Goal: Task Accomplishment & Management: Use online tool/utility

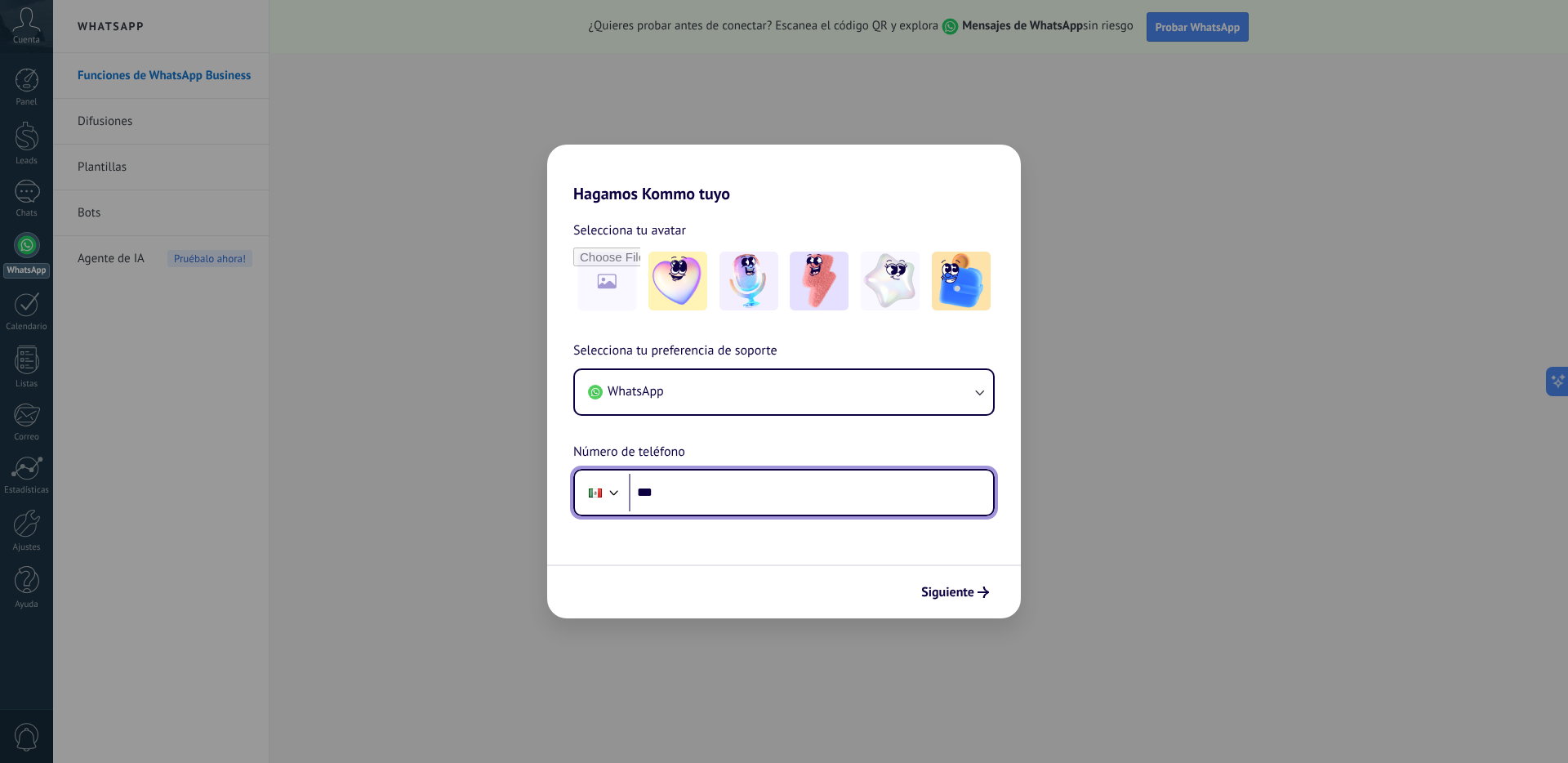
click at [705, 494] on input "***" at bounding box center [811, 493] width 364 height 38
type input "**********"
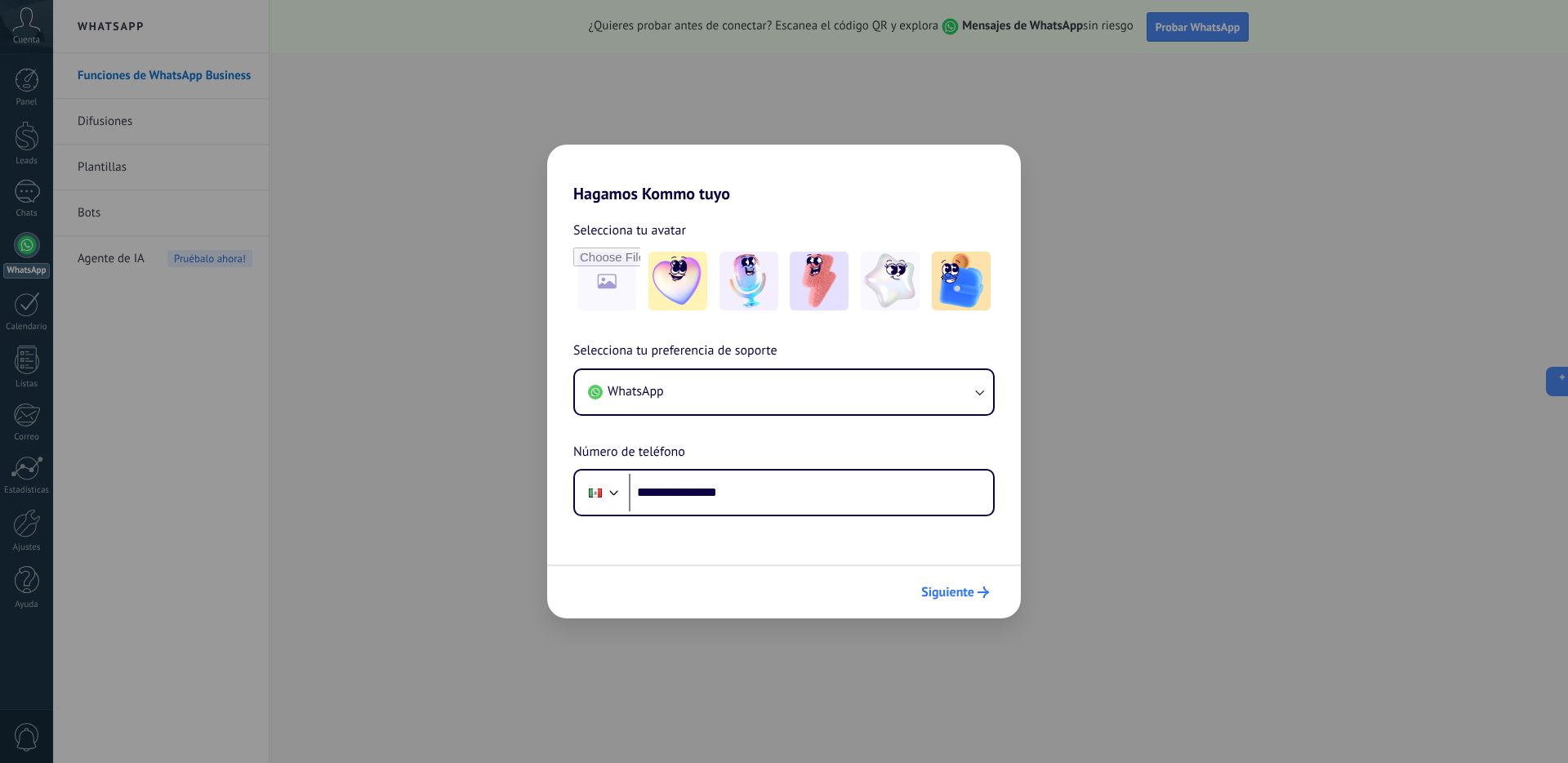
click at [937, 588] on span "Siguiente" at bounding box center [948, 592] width 53 height 11
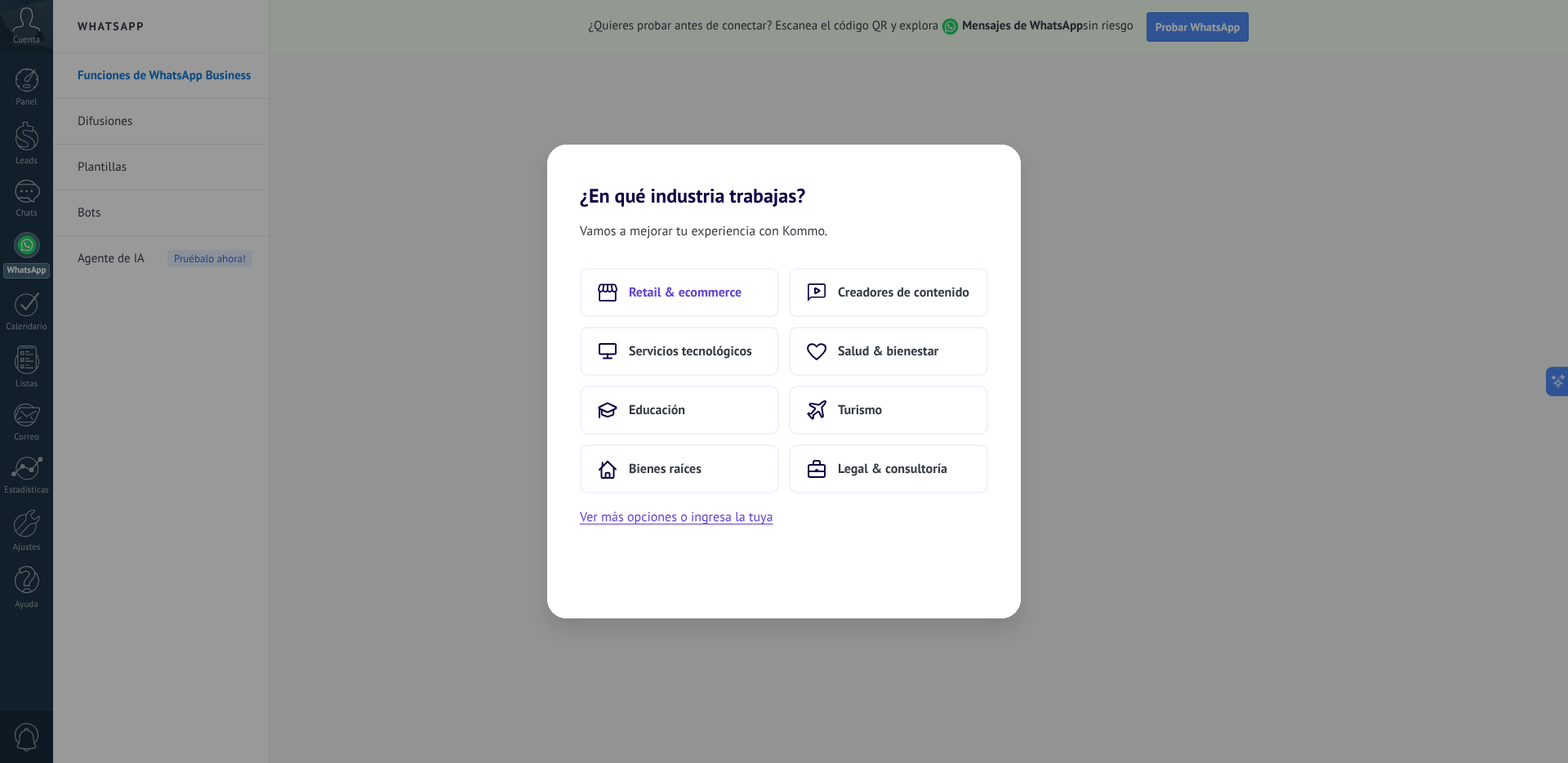
click at [709, 291] on span "Retail & ecommerce" at bounding box center [685, 292] width 112 height 17
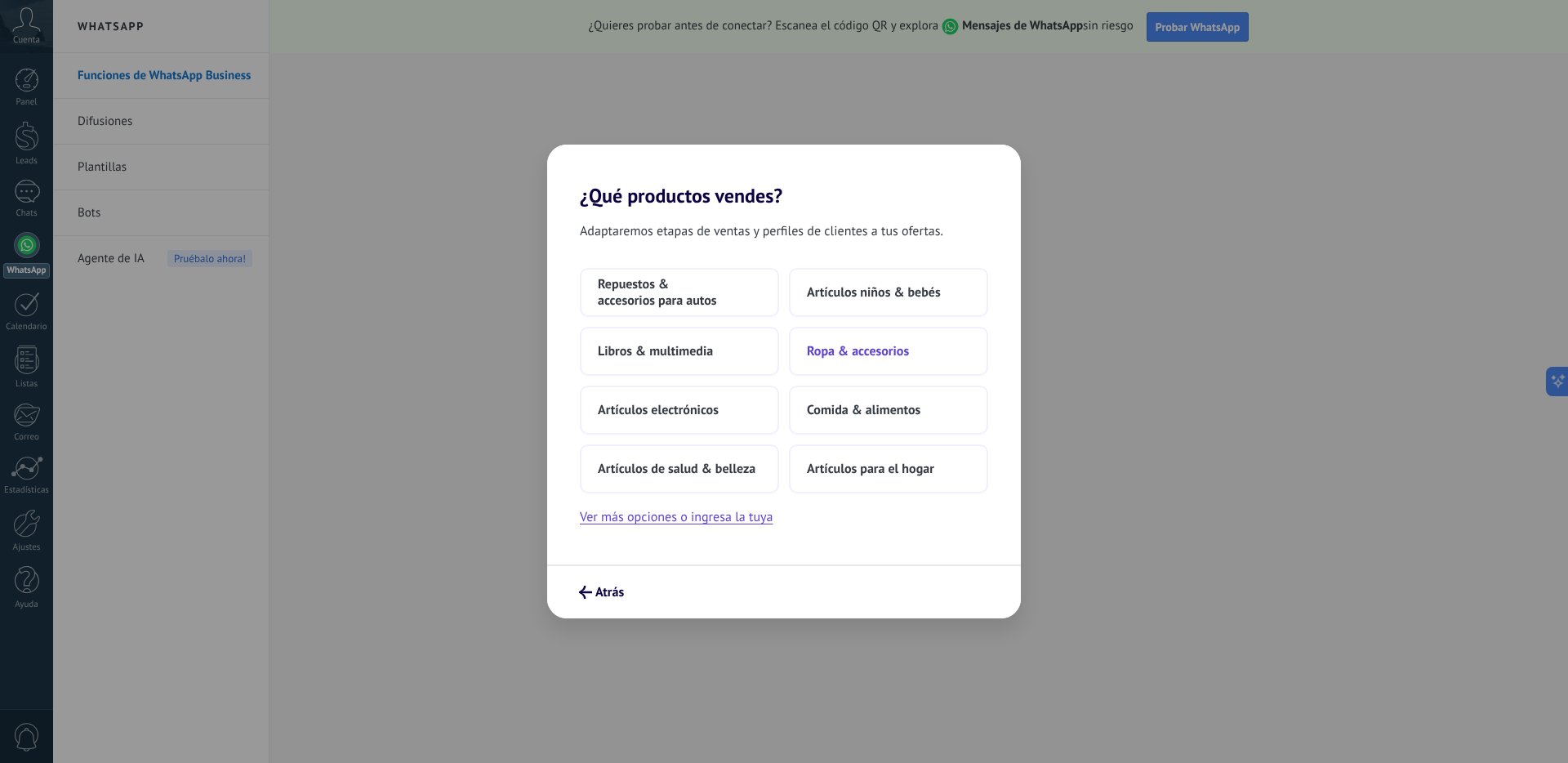
click at [870, 348] on span "Ropa & accesorios" at bounding box center [858, 351] width 102 height 17
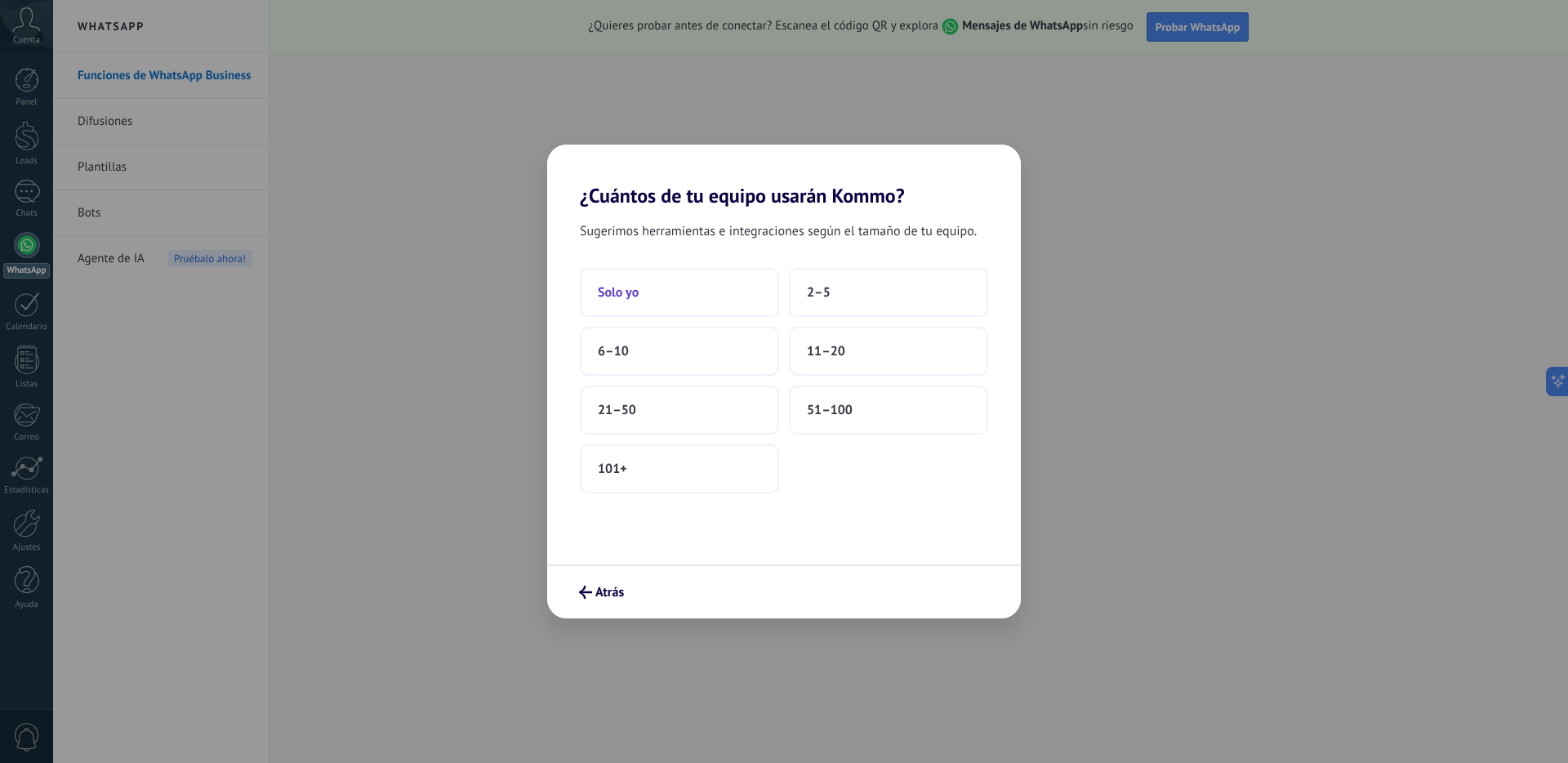
click at [698, 298] on button "Solo yo" at bounding box center [679, 292] width 199 height 49
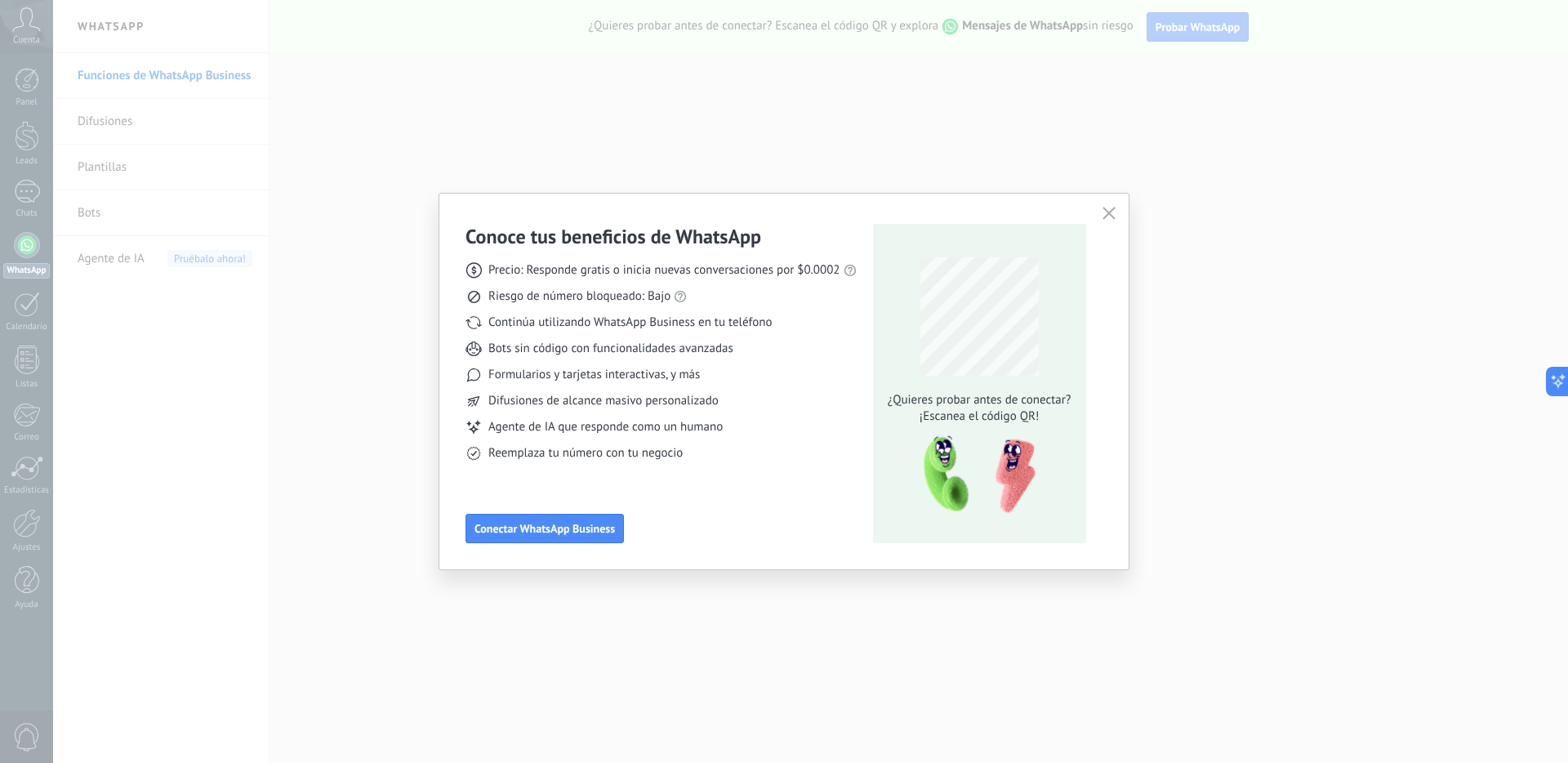
click at [1111, 210] on use "button" at bounding box center [1108, 212] width 12 height 12
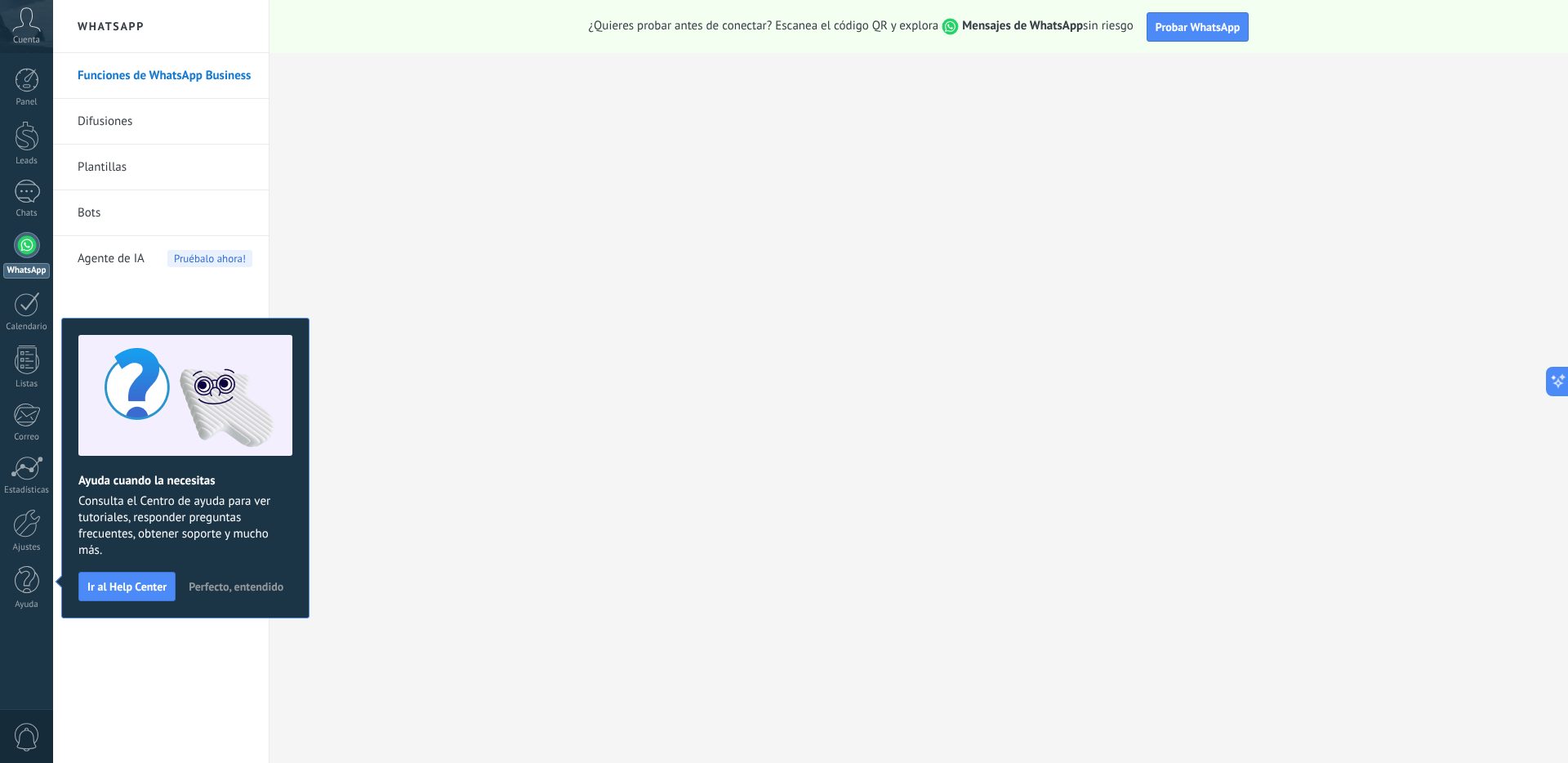
click at [233, 585] on span "Perfecto, entendido" at bounding box center [236, 587] width 95 height 11
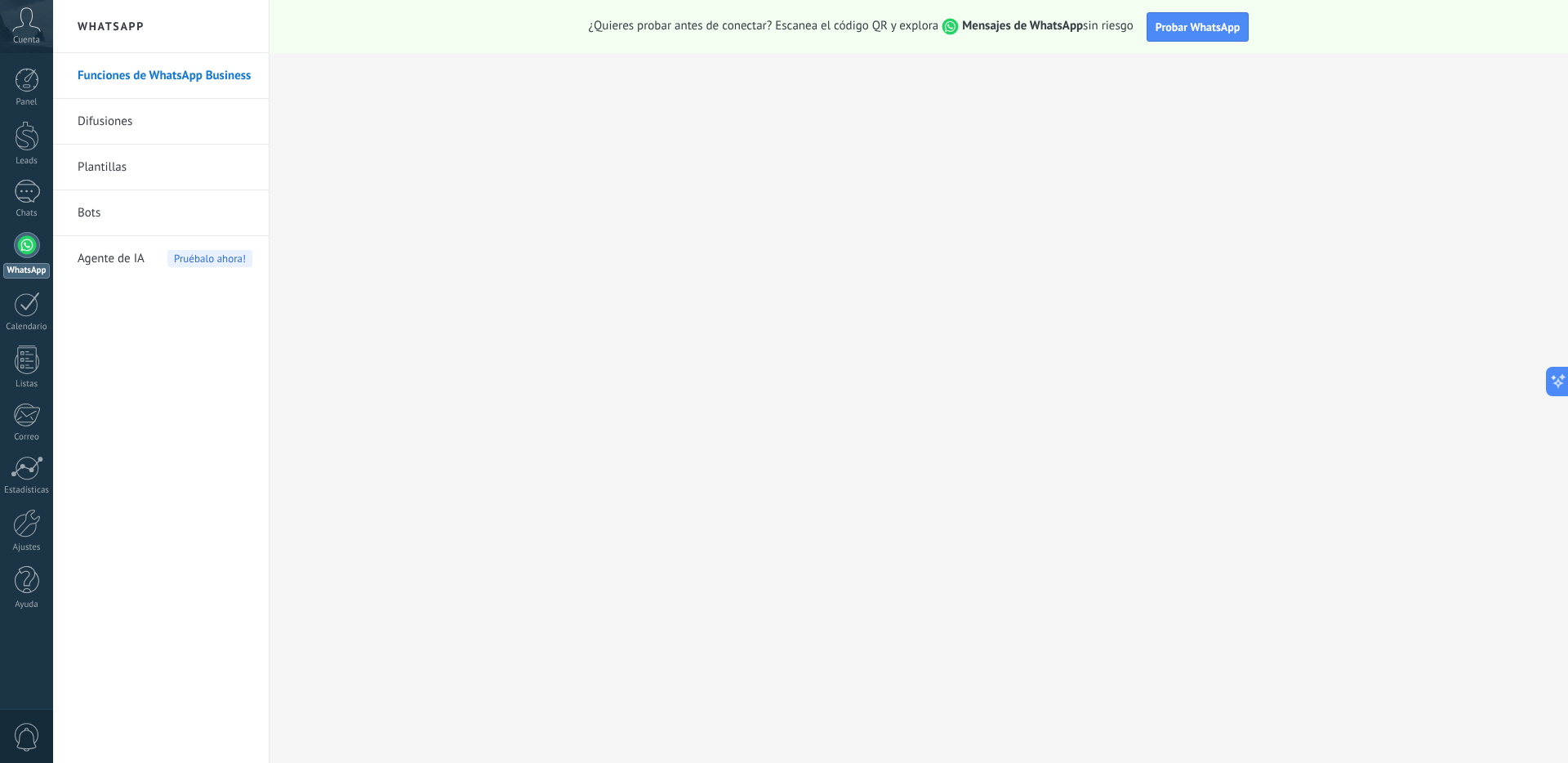
click at [24, 20] on icon at bounding box center [26, 19] width 29 height 25
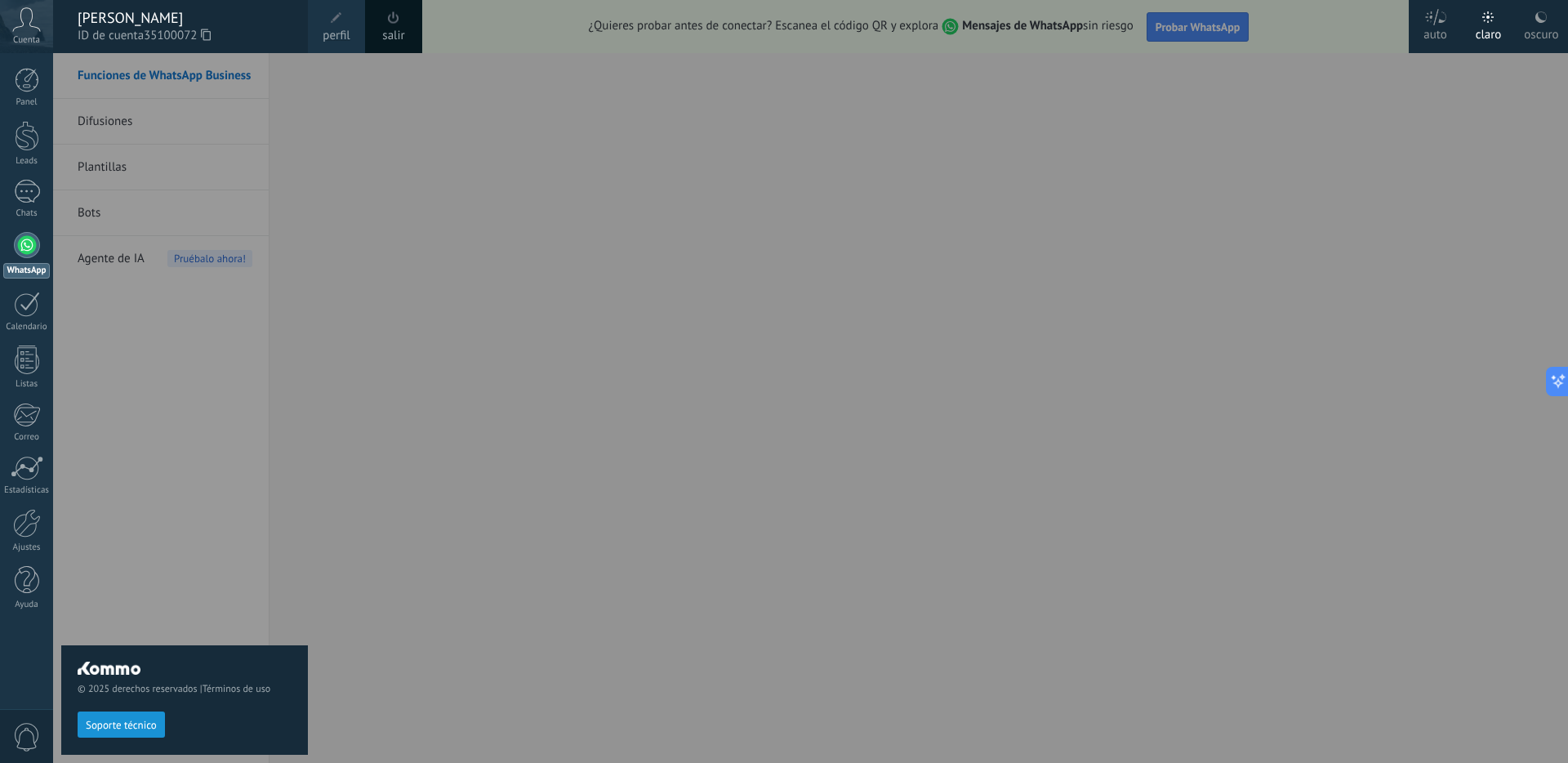
click at [356, 194] on div at bounding box center [836, 381] width 1568 height 763
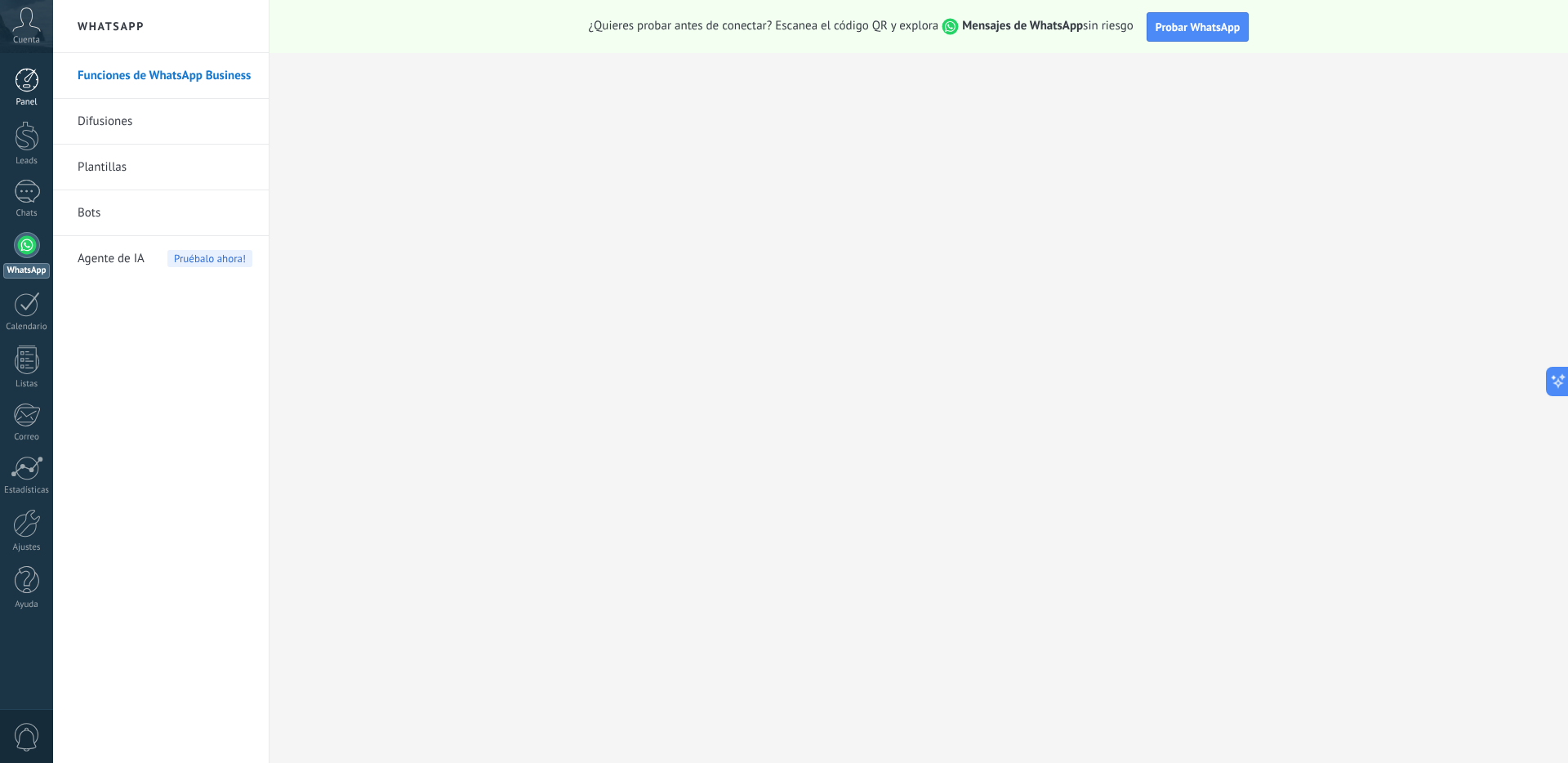
click at [34, 80] on div at bounding box center [27, 80] width 25 height 25
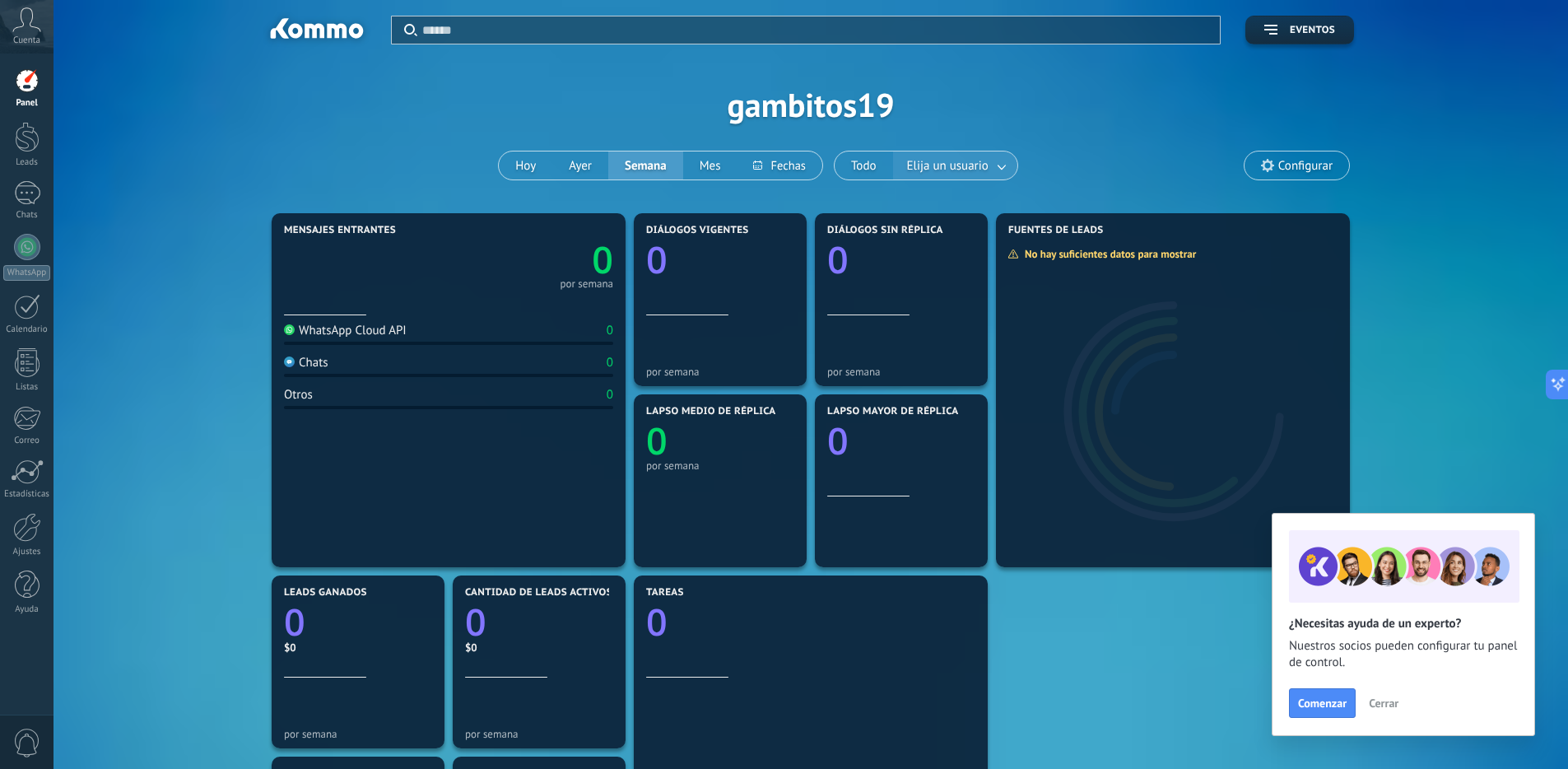
click at [1014, 165] on link at bounding box center [1003, 165] width 30 height 27
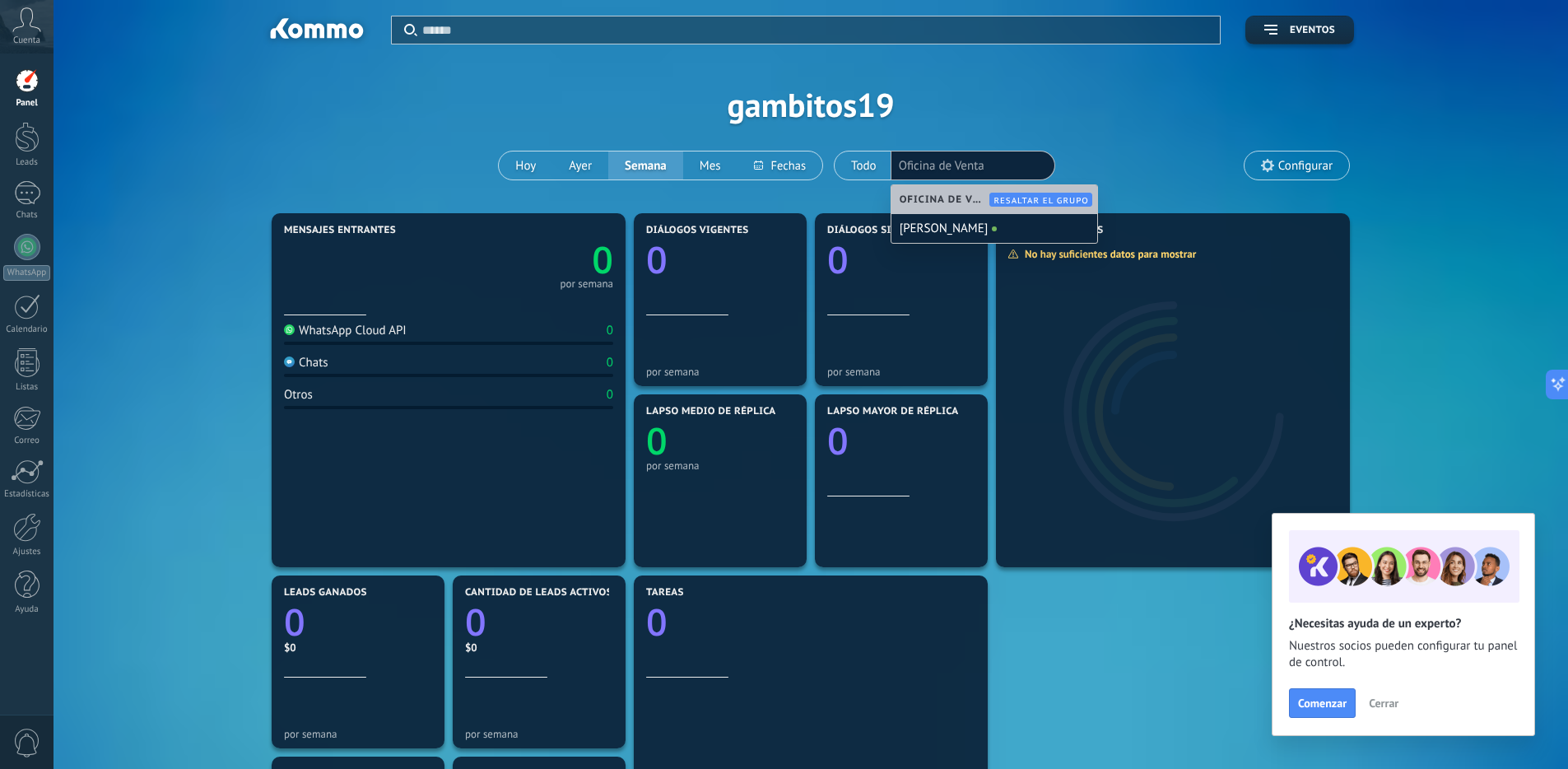
click at [1111, 160] on div "Aplicar Eventos gambitos19 [DATE] [DATE] Semana Mes Todo Elija un usuario Ofici…" at bounding box center [810, 104] width 1465 height 209
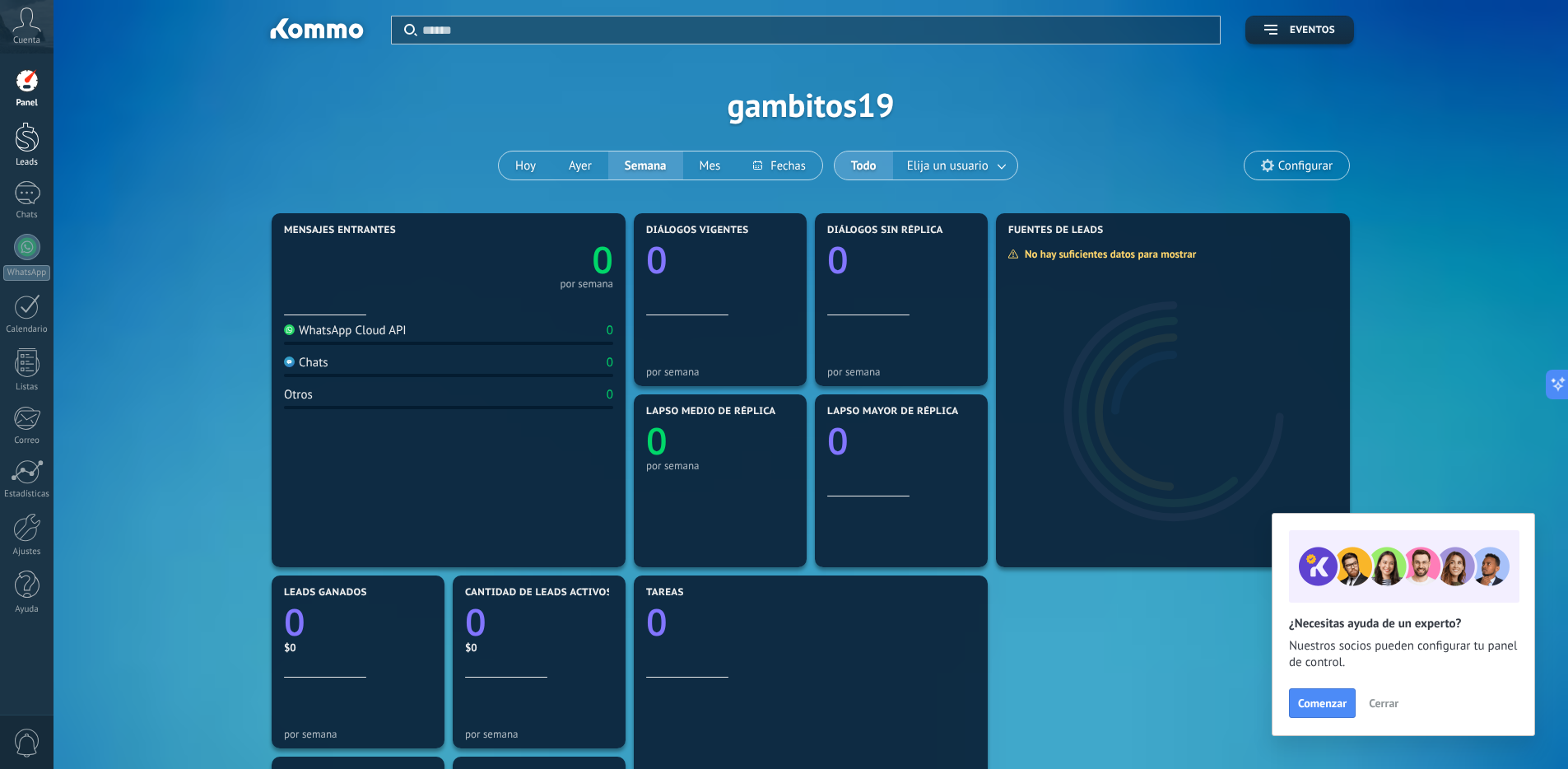
click at [19, 145] on div at bounding box center [27, 137] width 25 height 30
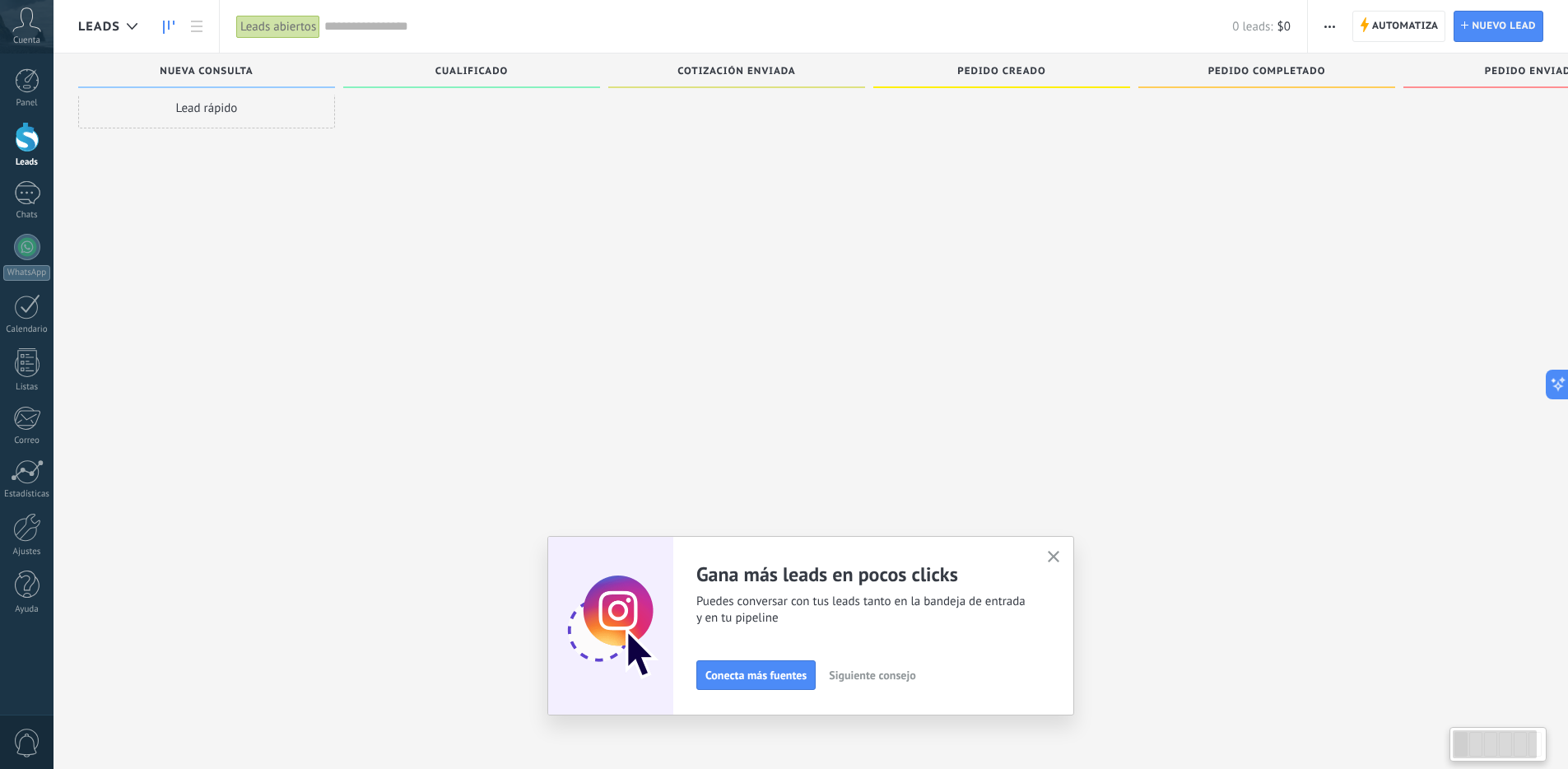
scroll to position [28, 0]
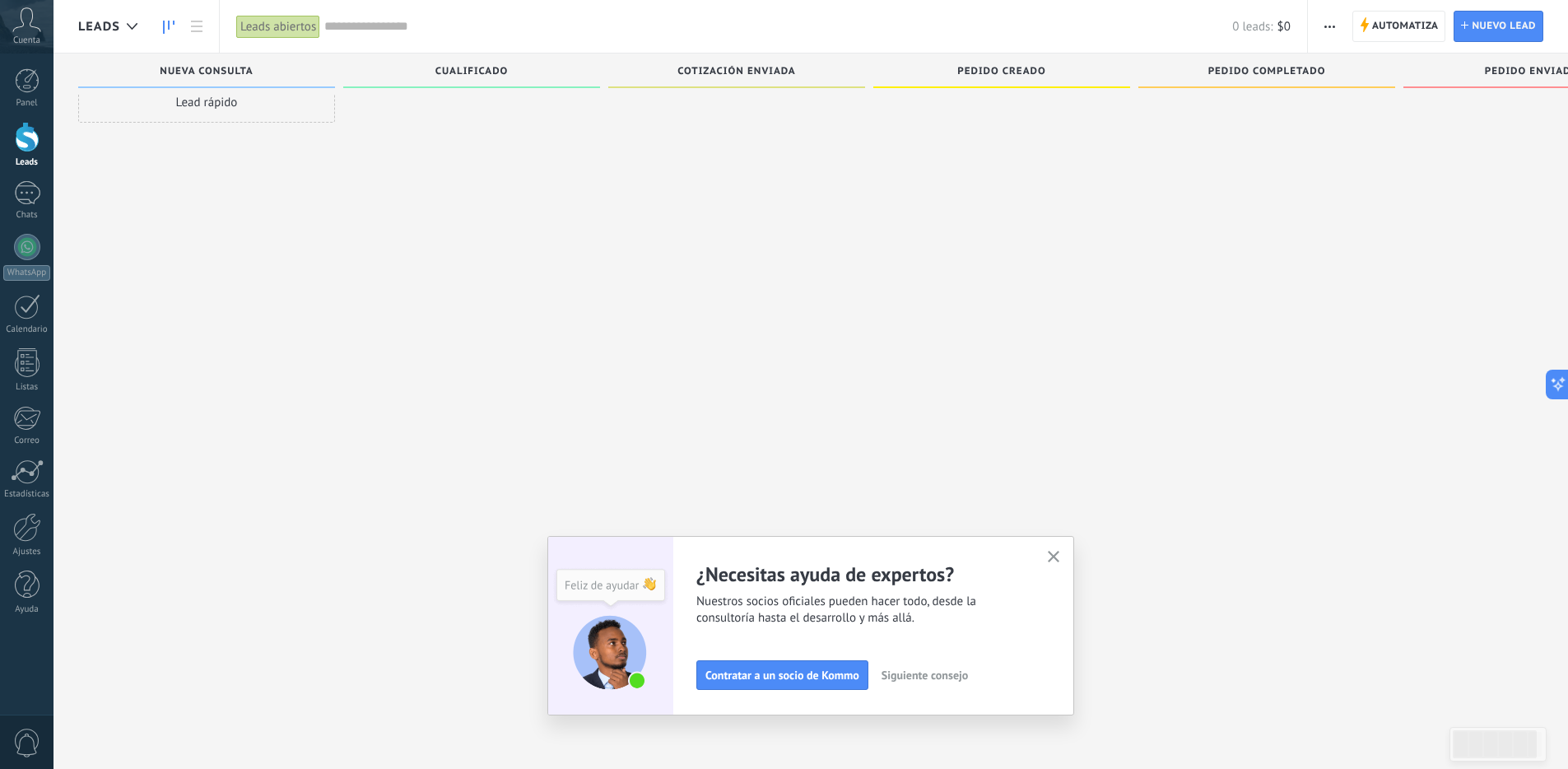
click at [1058, 558] on use "button" at bounding box center [1054, 558] width 12 height 12
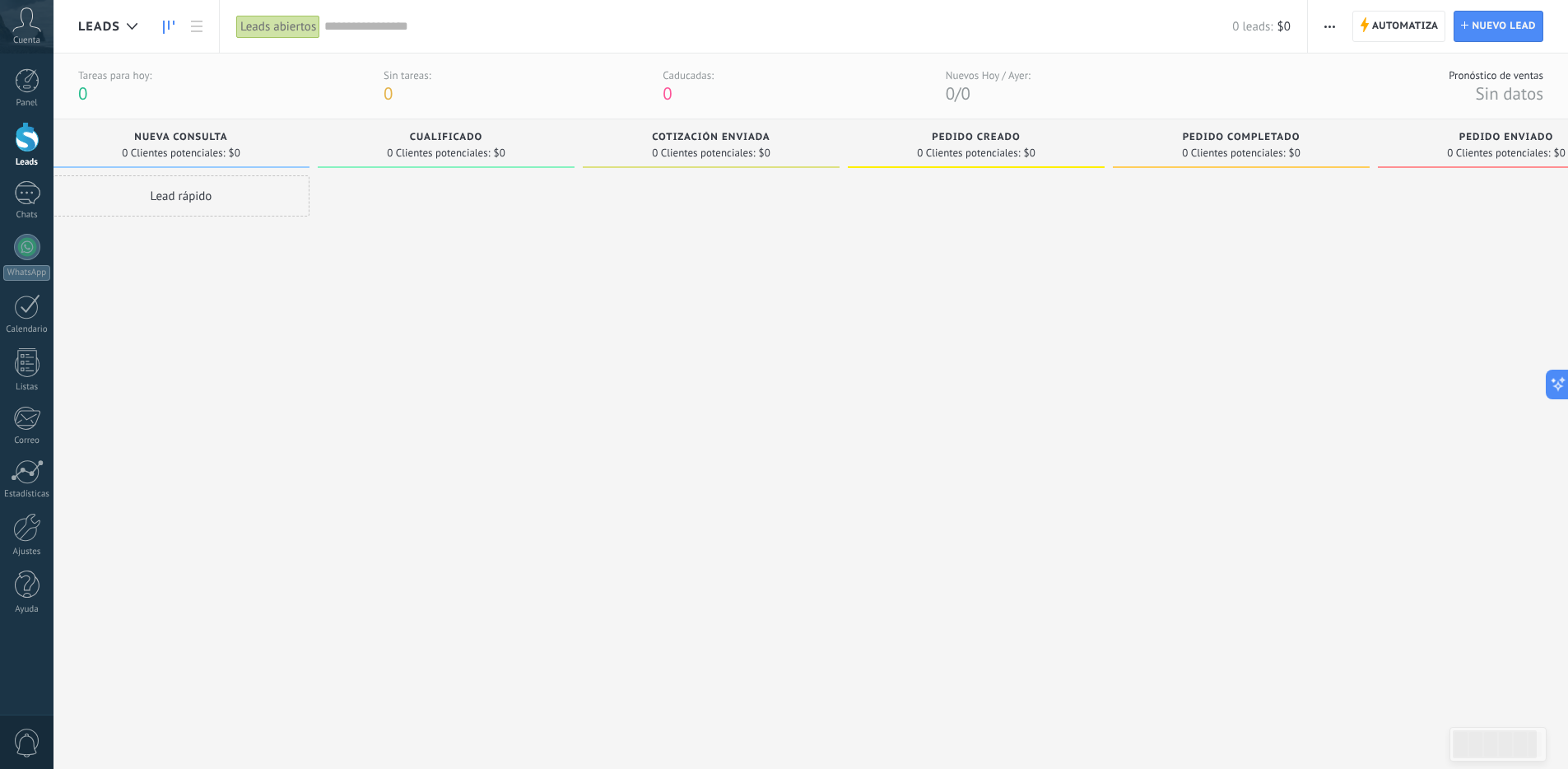
scroll to position [0, 117]
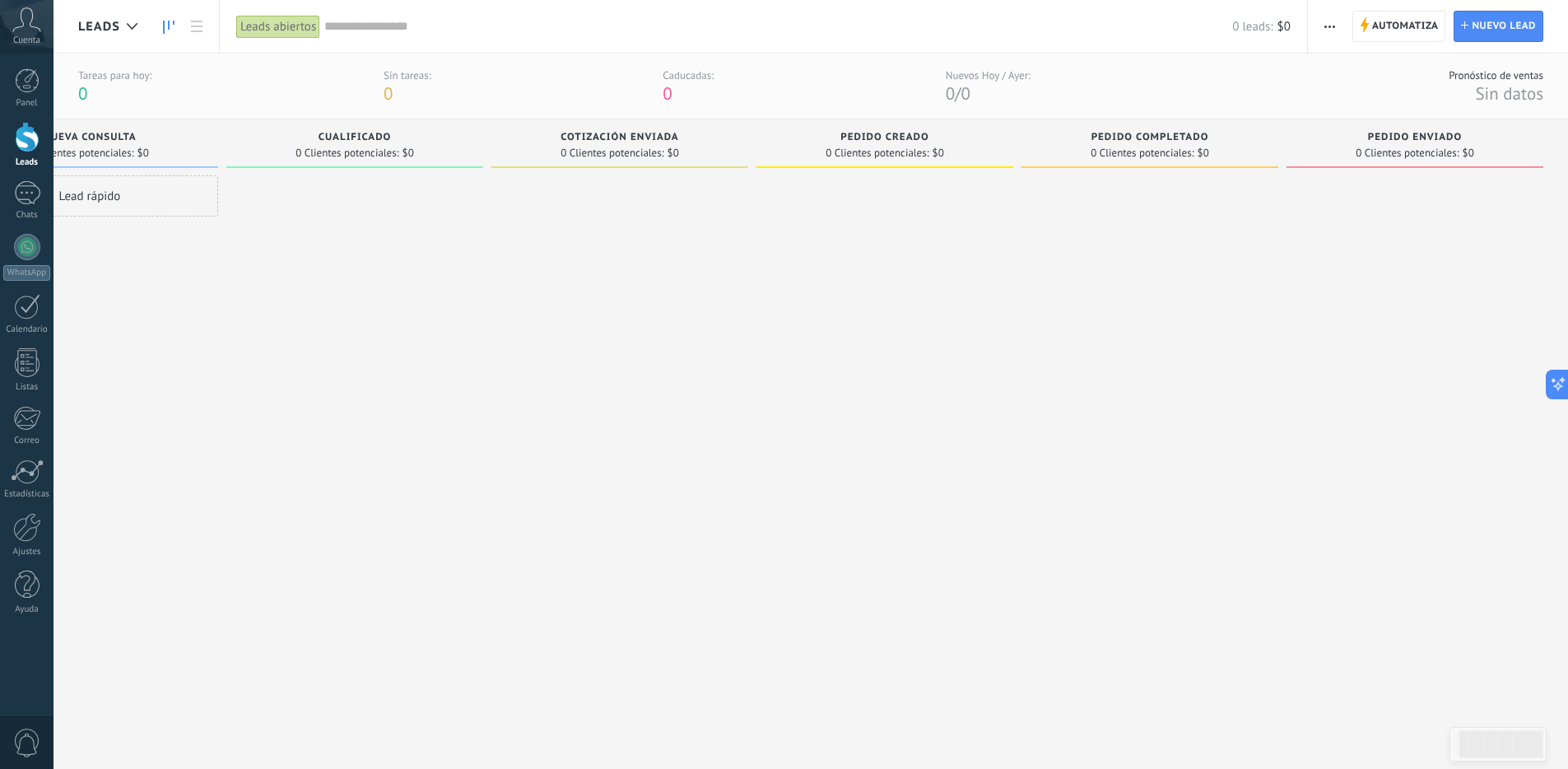
drag, startPoint x: 1459, startPoint y: 145, endPoint x: 932, endPoint y: 149, distance: 527.0
click at [932, 149] on div "Leads Entrantes Solicitudes: 0 0 0 0 0 0 0 0 0 Nueva consulta 0 Clientes potenc…" at bounding box center [764, 425] width 1607 height 611
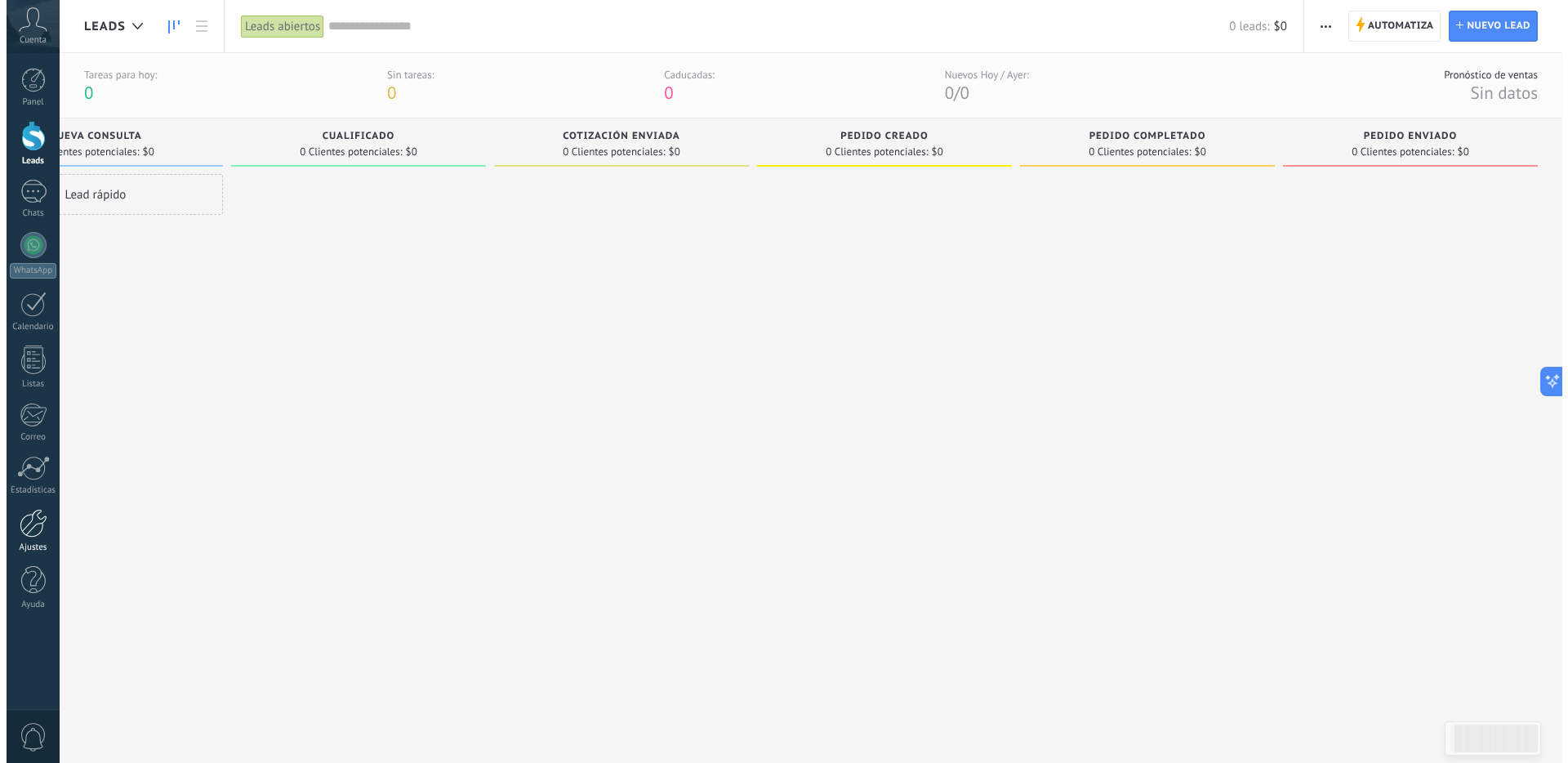
scroll to position [0, 104]
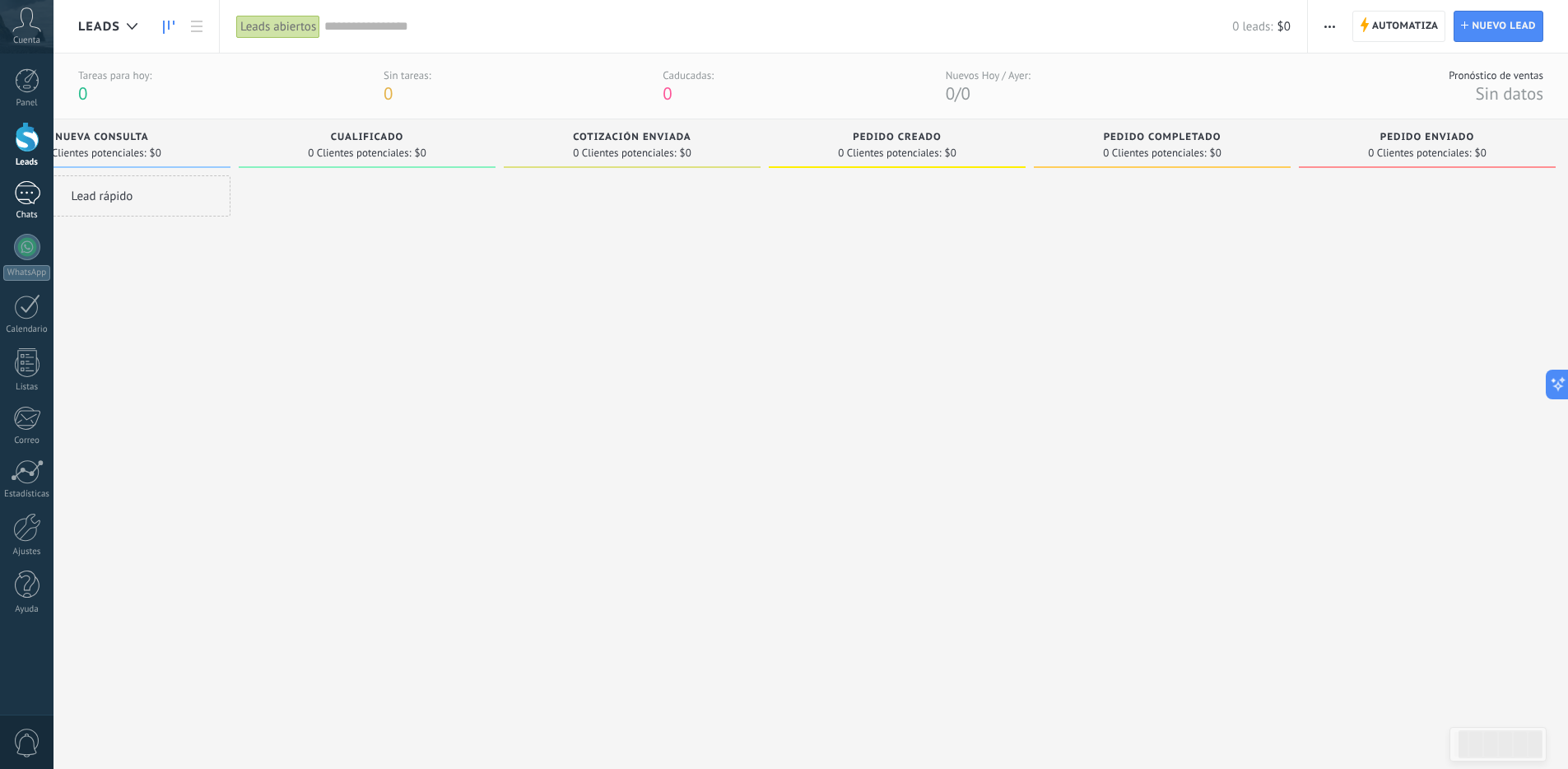
click at [23, 196] on div at bounding box center [27, 193] width 27 height 24
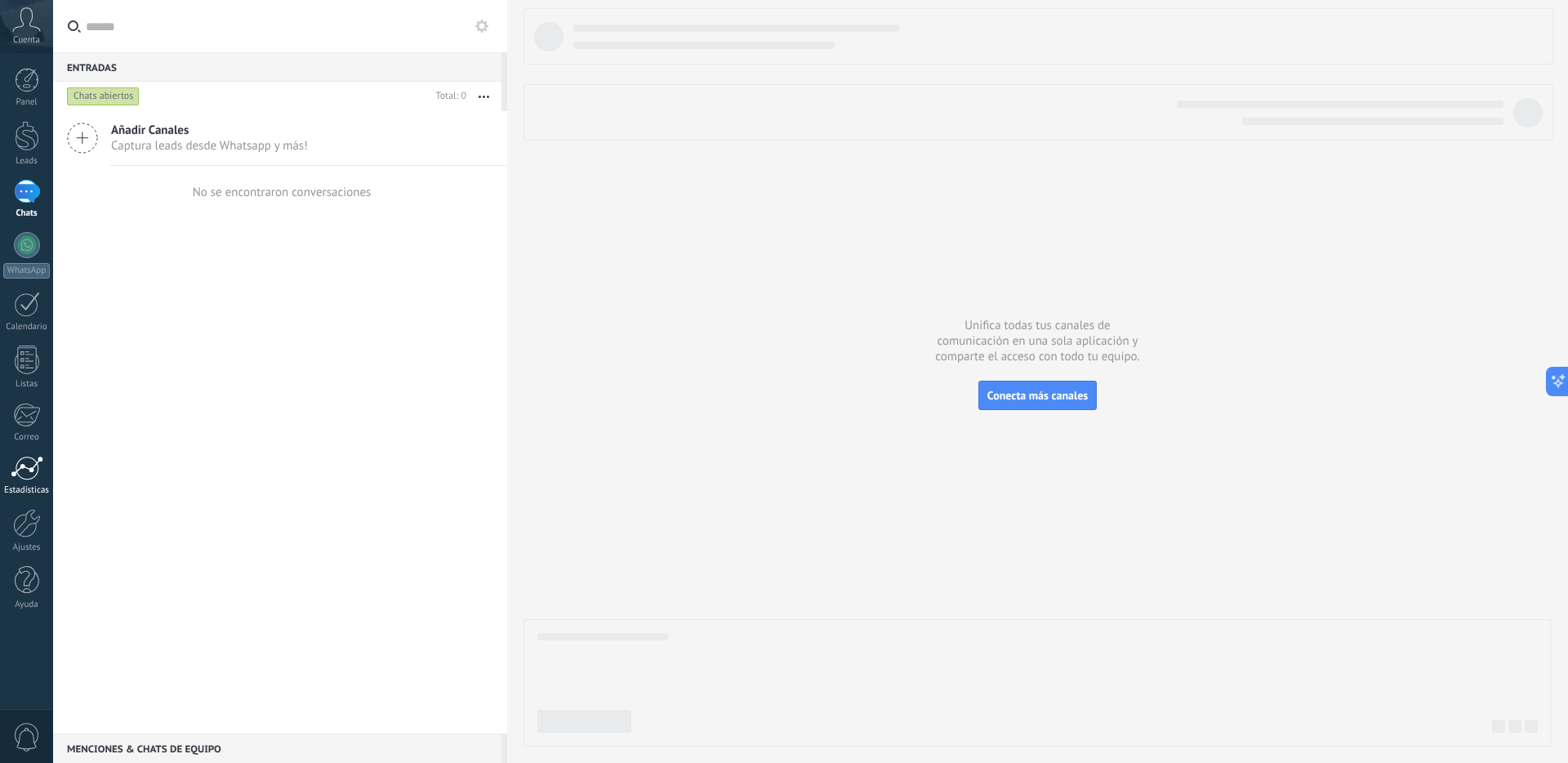
click at [18, 471] on div at bounding box center [26, 468] width 32 height 25
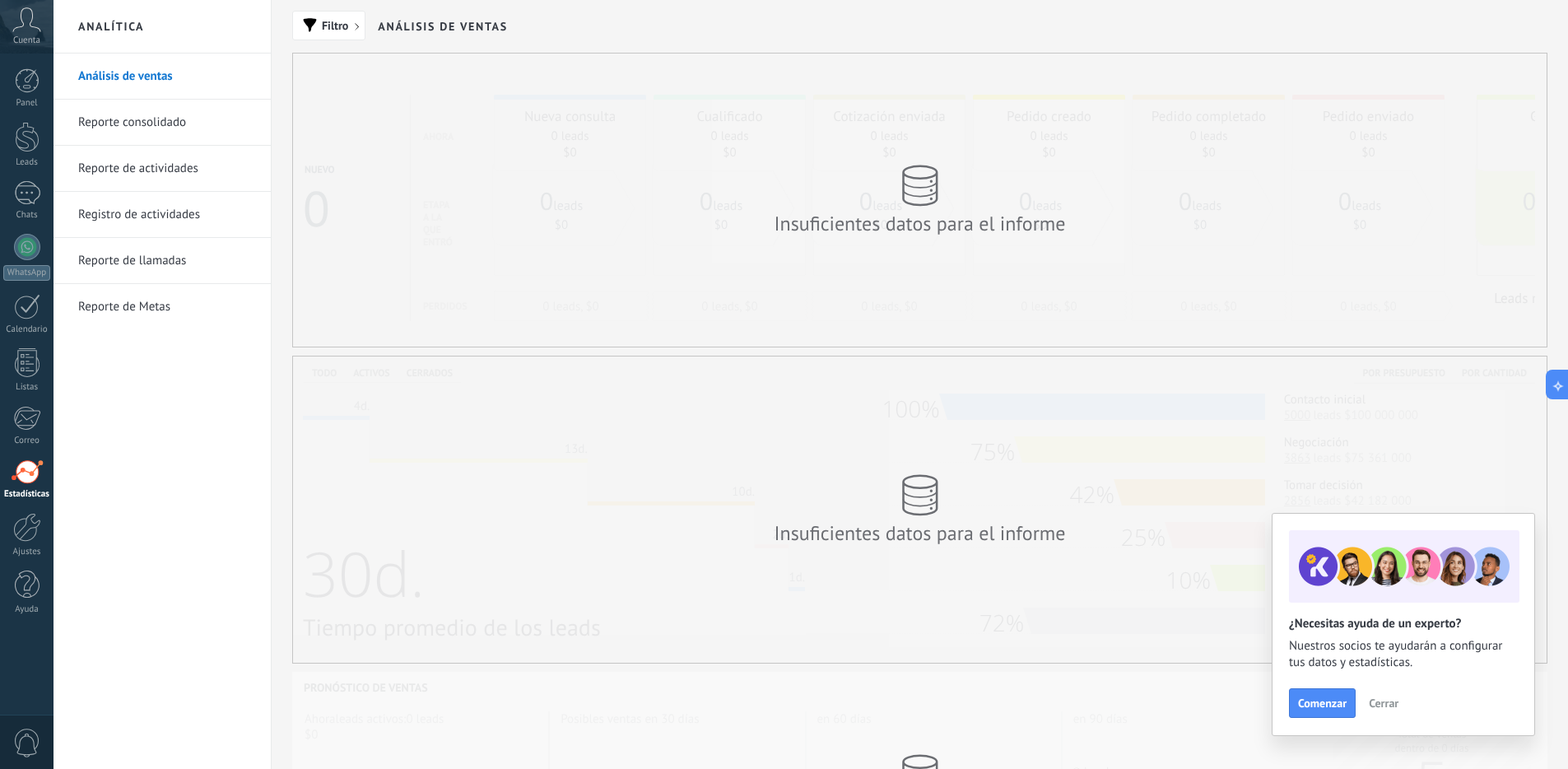
click at [1389, 706] on span "Cerrar" at bounding box center [1384, 703] width 30 height 12
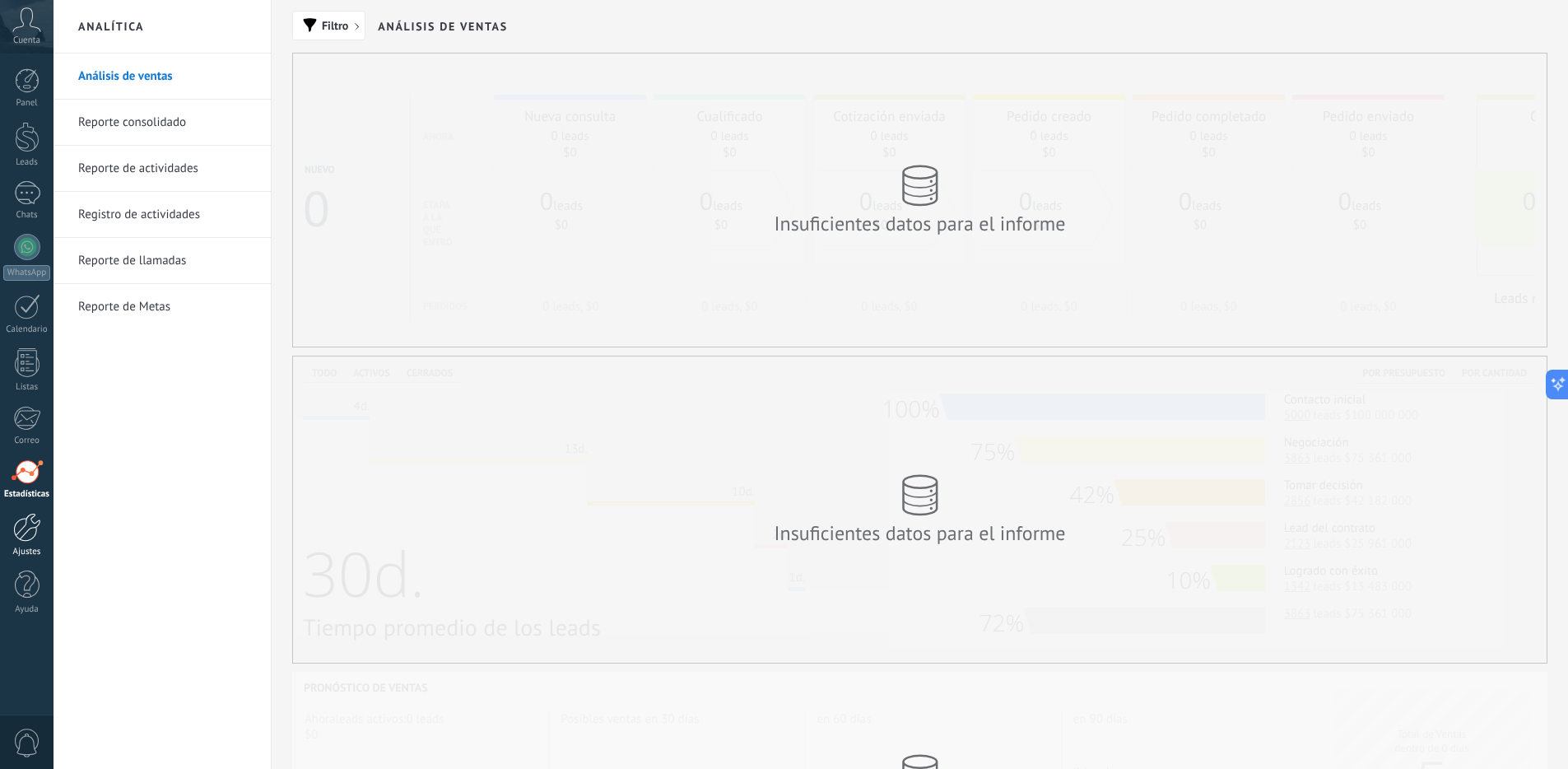
click at [24, 530] on div at bounding box center [27, 527] width 28 height 29
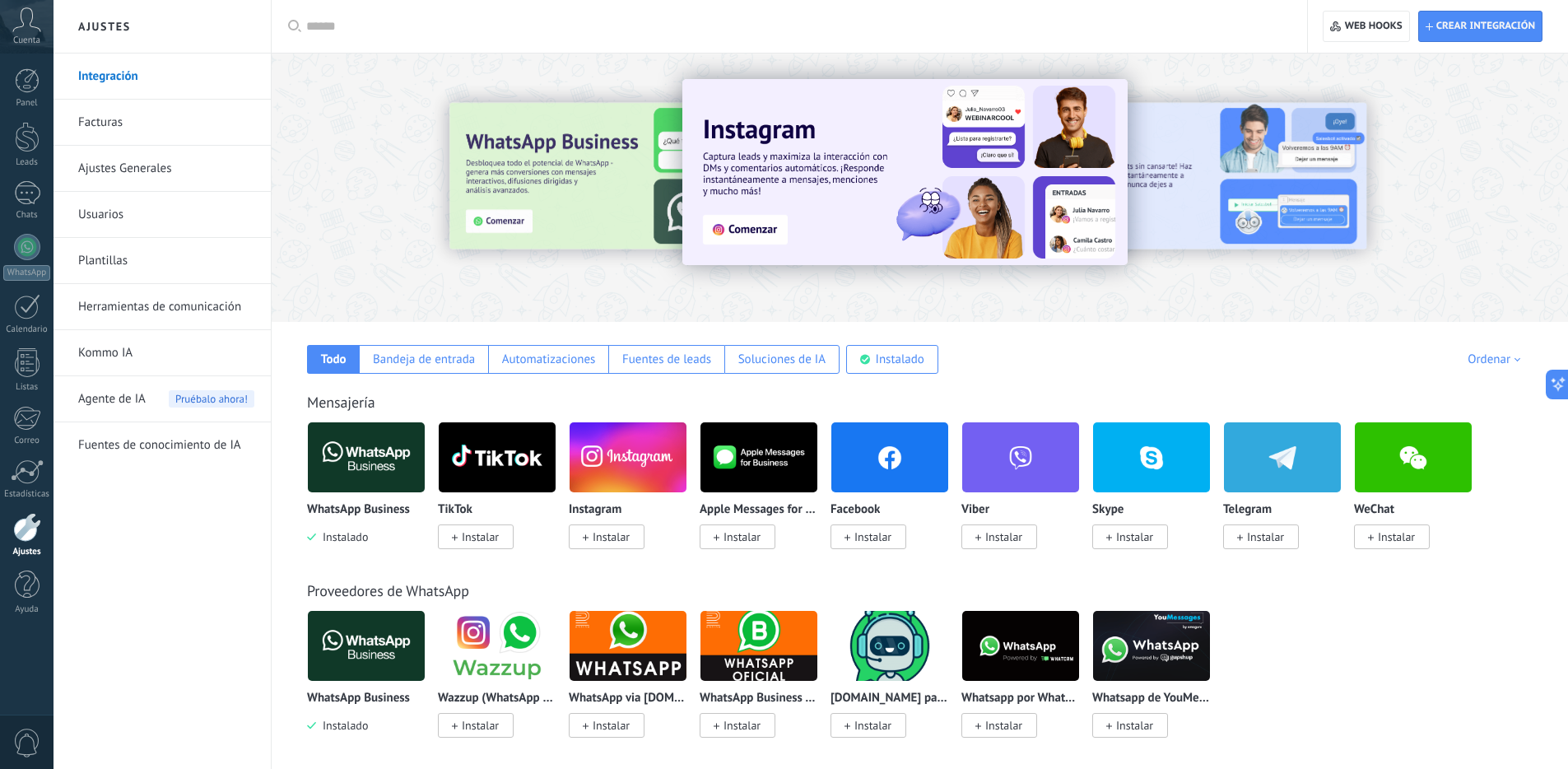
click at [921, 563] on div "Proveedores de WhatsApp WhatsApp Business Instalado Wazzup (WhatsApp & Instagra…" at bounding box center [920, 642] width 1264 height 188
click at [884, 540] on span "Instalar" at bounding box center [873, 536] width 37 height 15
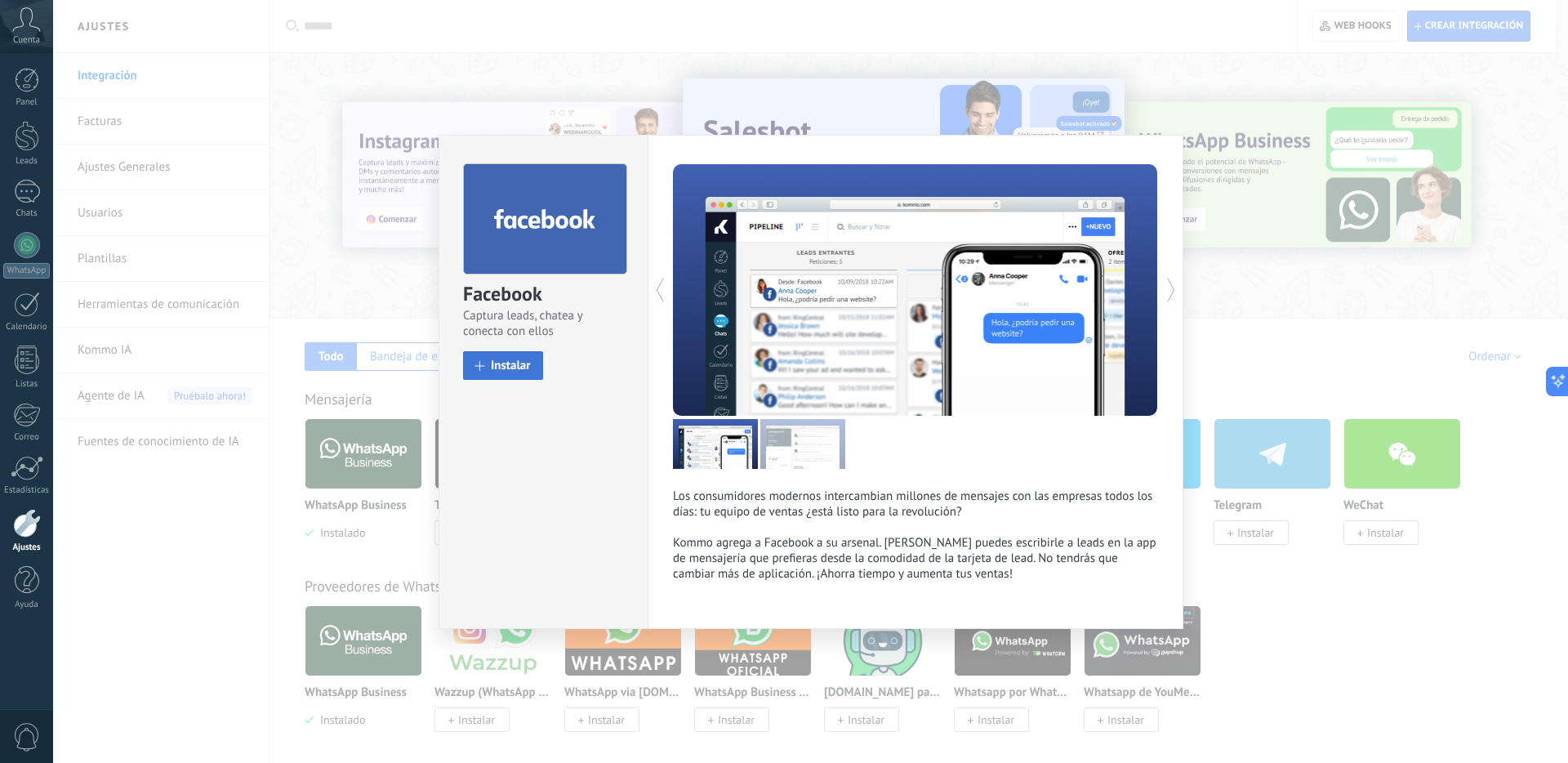
click at [516, 371] on span "Instalar" at bounding box center [511, 366] width 40 height 12
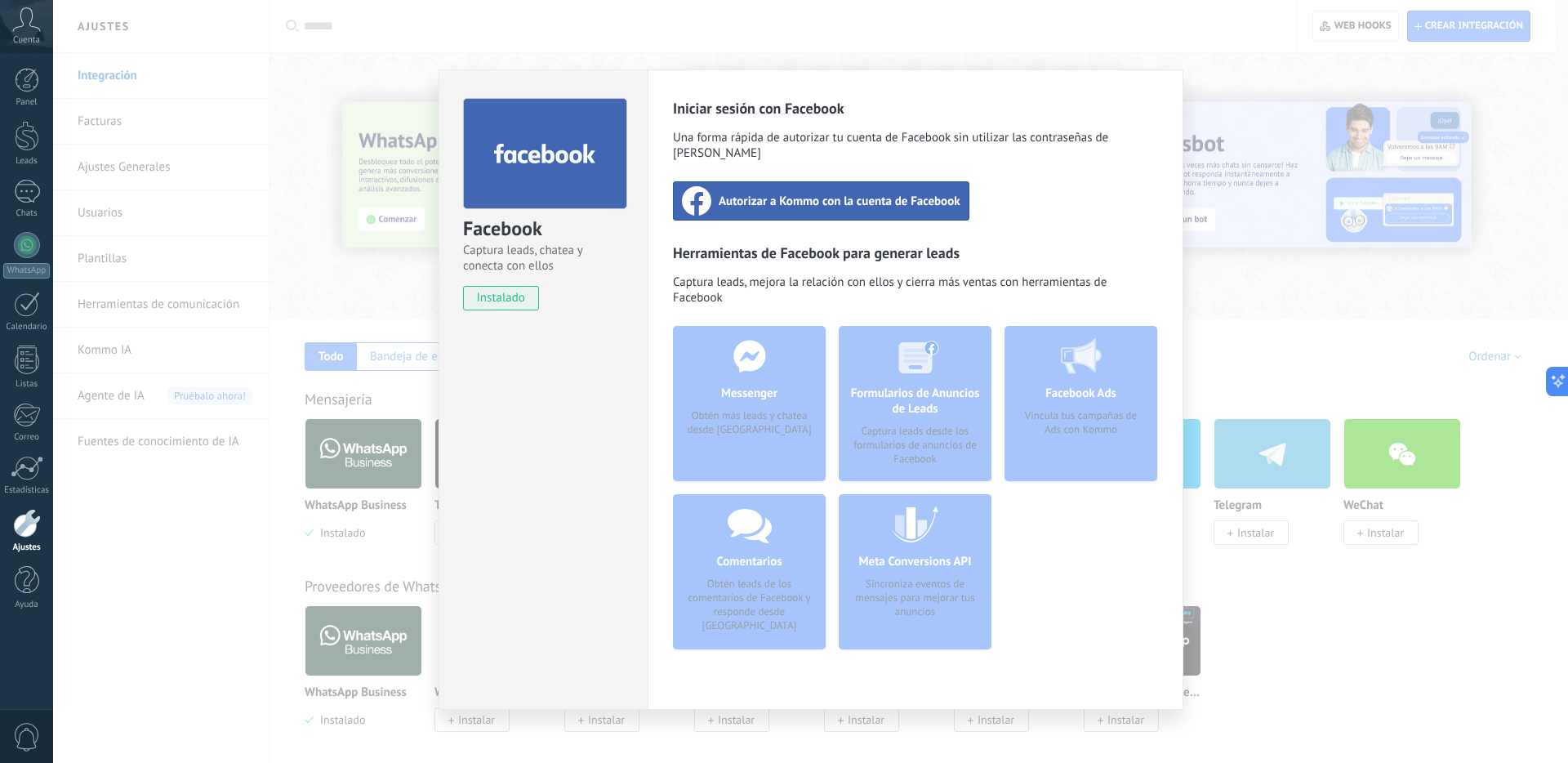
click at [798, 193] on span "Autorizar a Kommo con la cuenta de Facebook" at bounding box center [839, 201] width 241 height 17
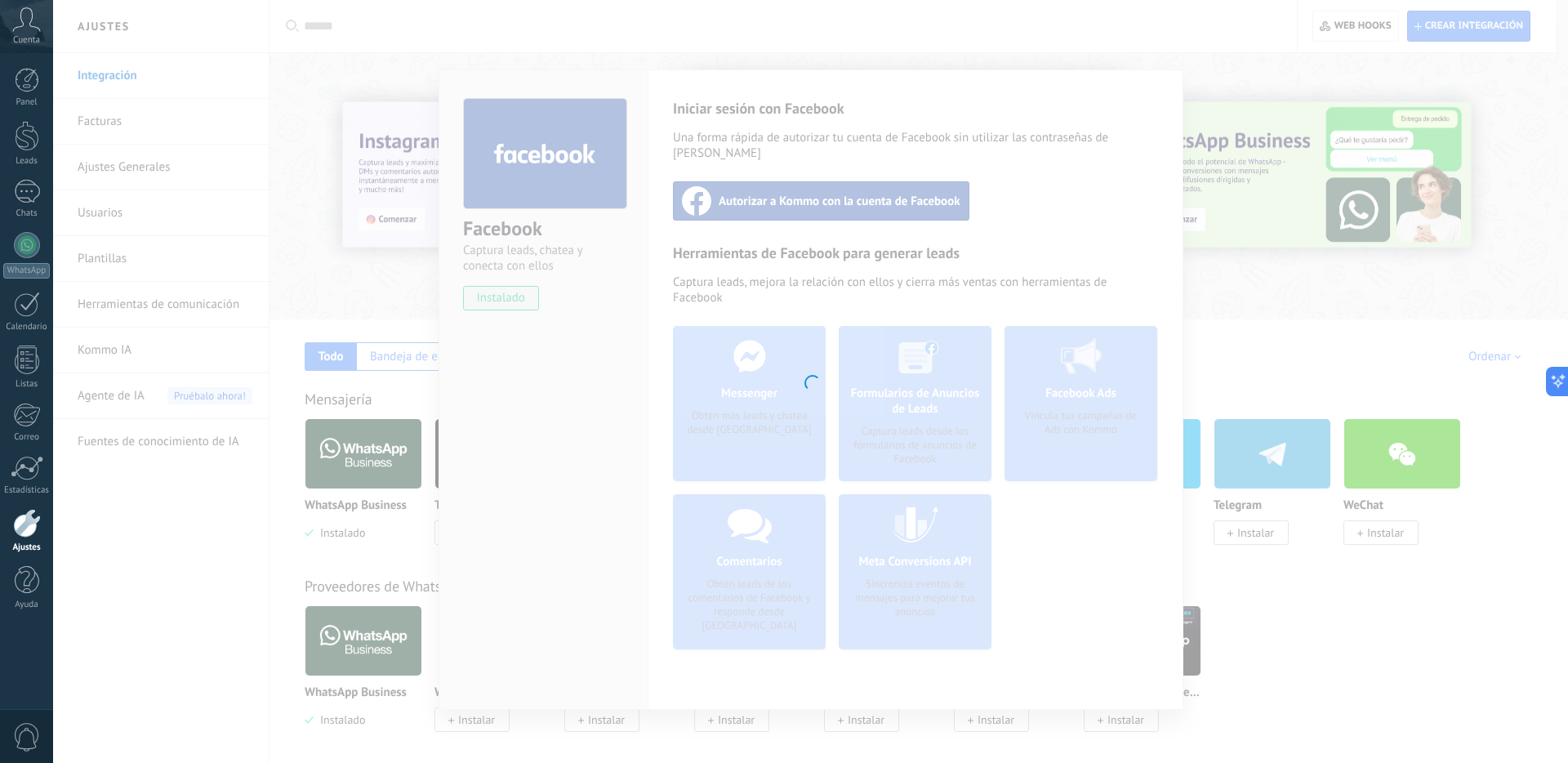
click at [585, 429] on div at bounding box center [810, 381] width 1514 height 763
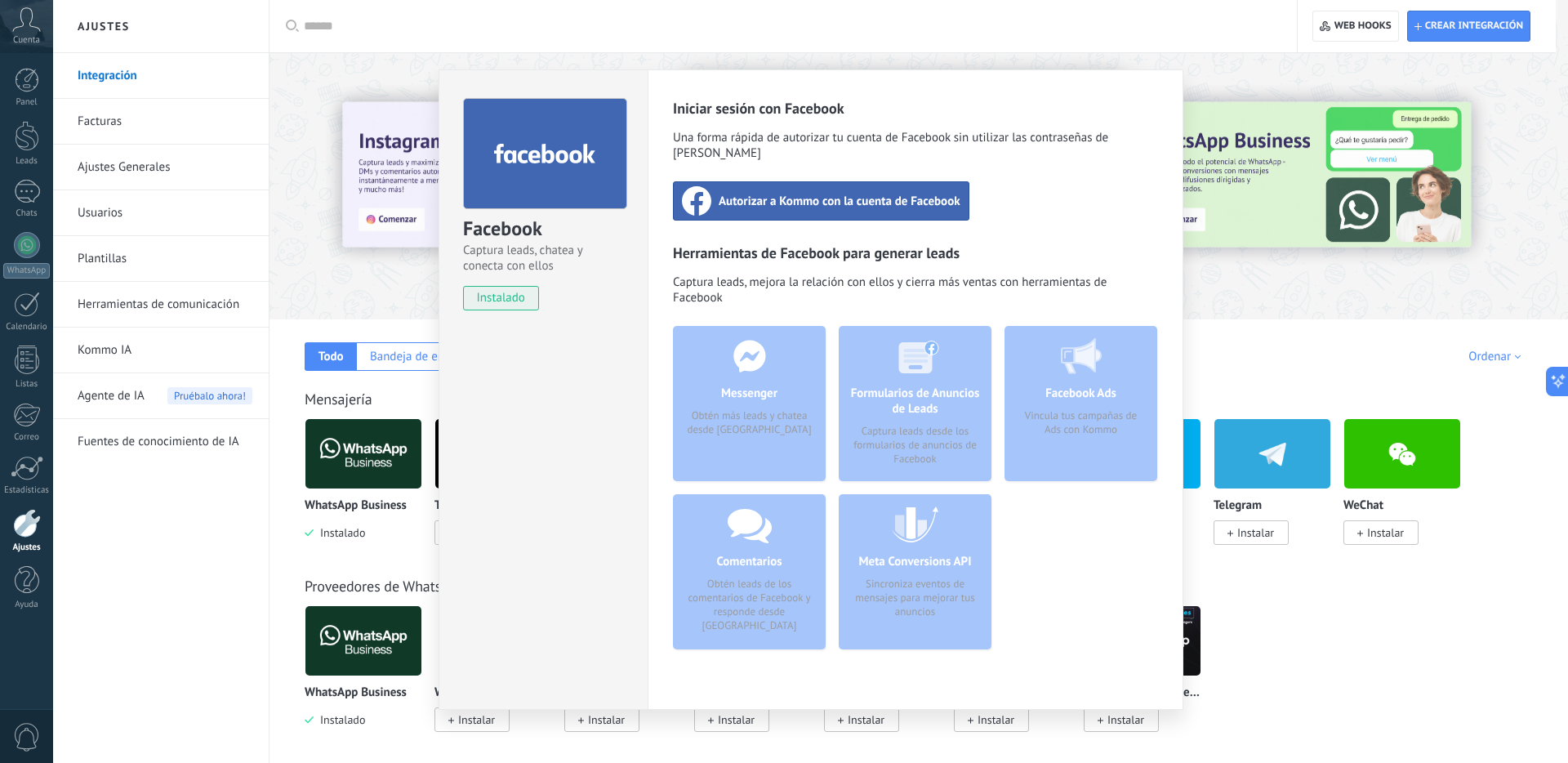
click at [567, 416] on div "Facebook Captura leads, chatea y conecta con ellos instalado Desinstalar" at bounding box center [543, 390] width 209 height 641
